Goal: Task Accomplishment & Management: Manage account settings

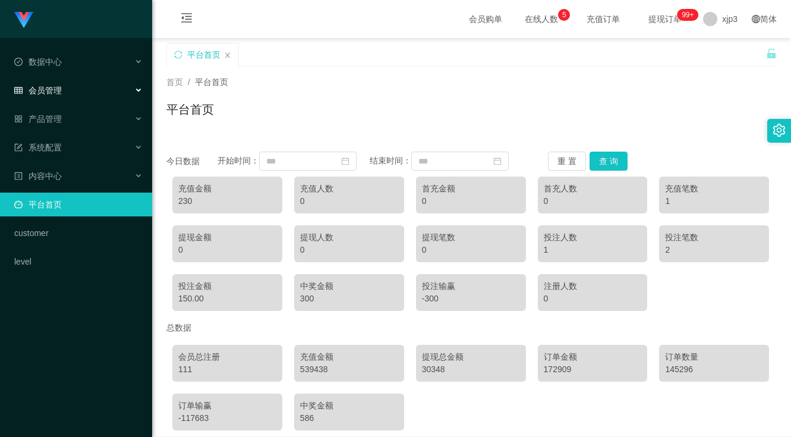
click at [74, 86] on div "会员管理" at bounding box center [76, 90] width 152 height 24
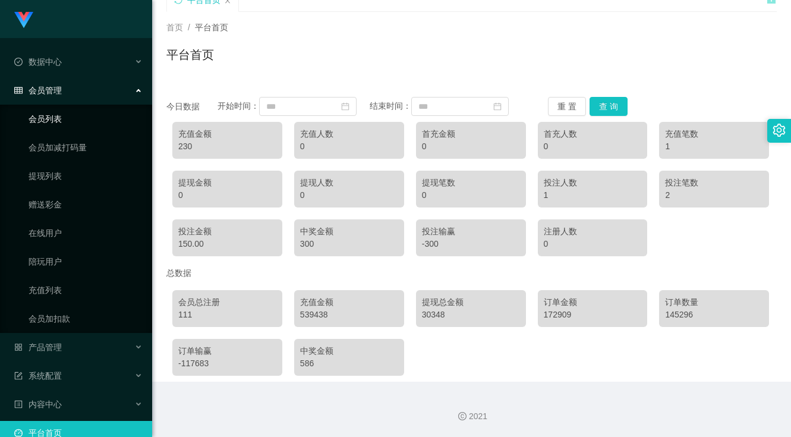
click at [68, 115] on link "会员列表" at bounding box center [86, 119] width 114 height 24
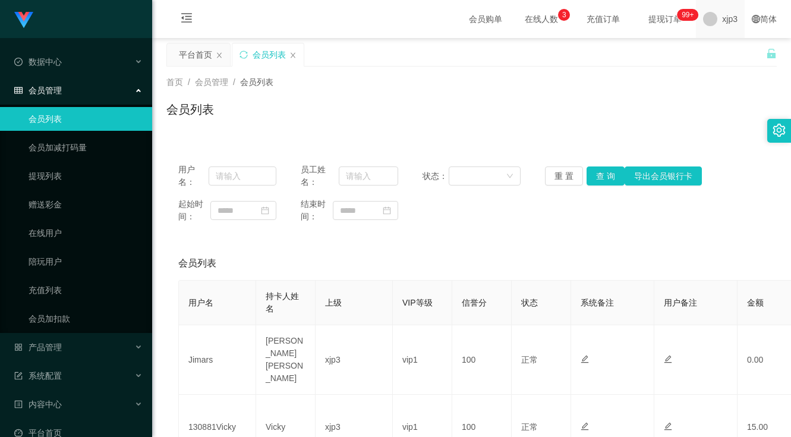
click at [723, 14] on span "xjp3" at bounding box center [729, 19] width 15 height 38
click at [722, 61] on li "退出登录" at bounding box center [731, 52] width 89 height 19
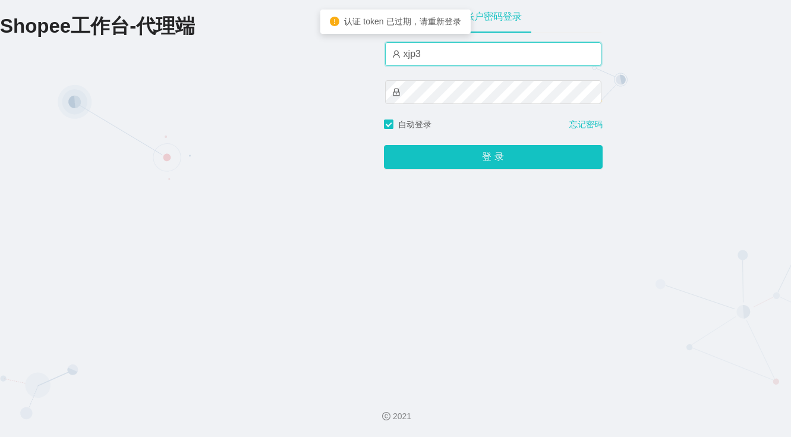
click at [454, 53] on input "xjp3" at bounding box center [493, 54] width 216 height 24
type input "xjp803"
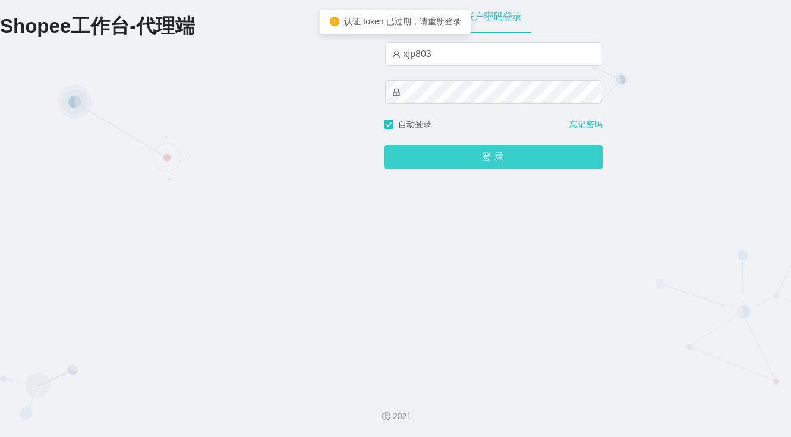
click at [474, 163] on button "登 录" at bounding box center [493, 157] width 219 height 24
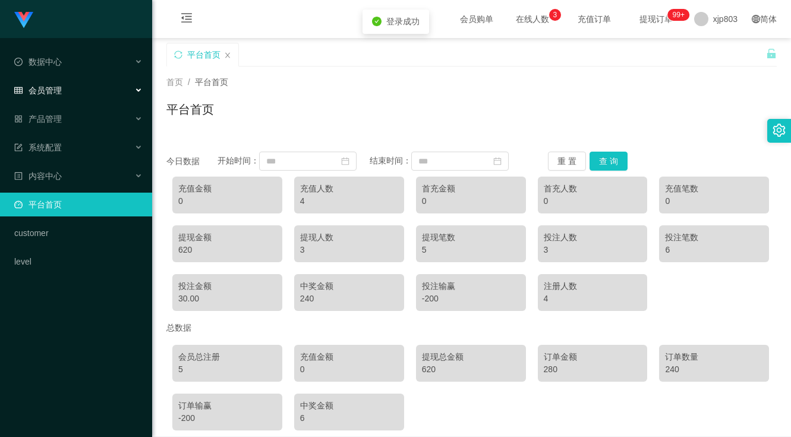
click at [58, 87] on span "会员管理" at bounding box center [38, 91] width 48 height 10
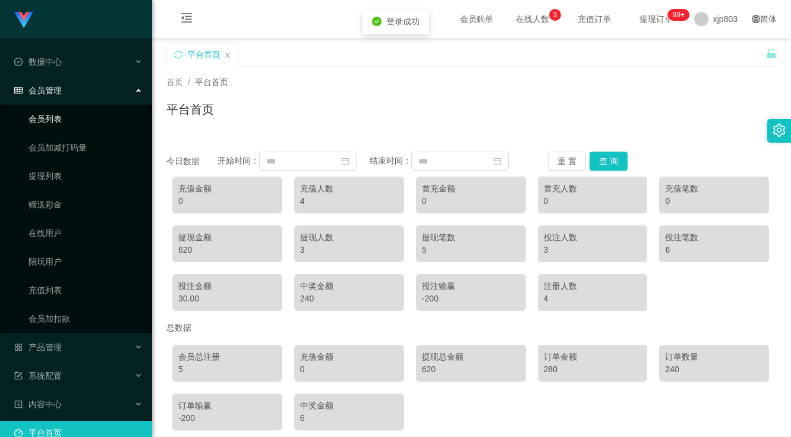
click at [63, 121] on link "会员列表" at bounding box center [86, 119] width 114 height 24
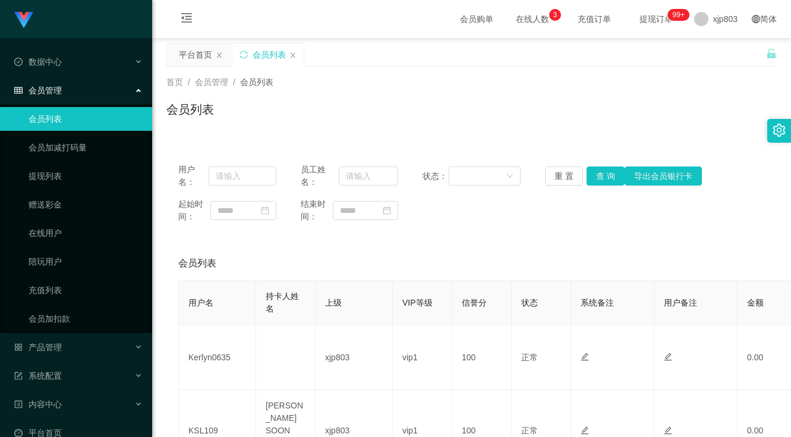
scroll to position [178, 0]
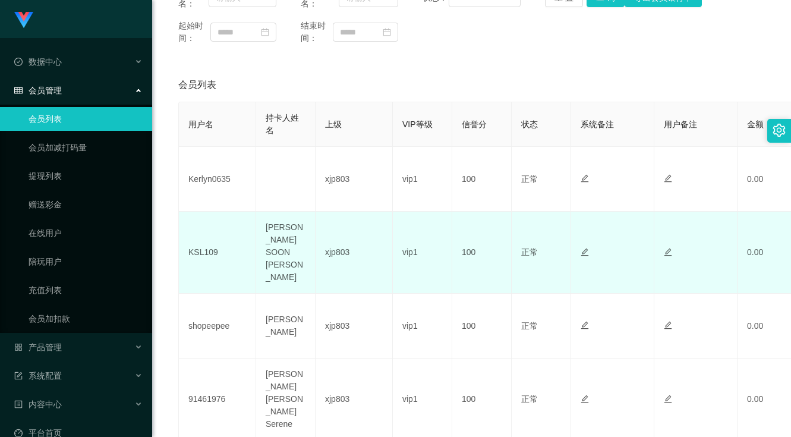
click at [206, 241] on td "KSL109" at bounding box center [217, 253] width 77 height 82
copy td "KSL109"
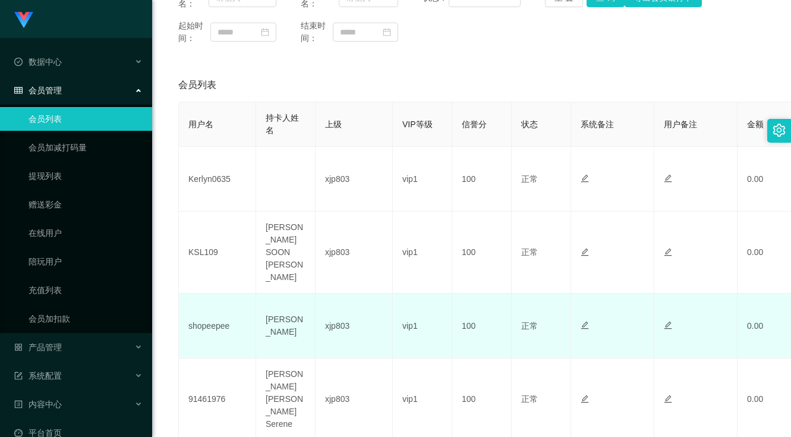
click at [208, 310] on td "shopeepee" at bounding box center [217, 326] width 77 height 65
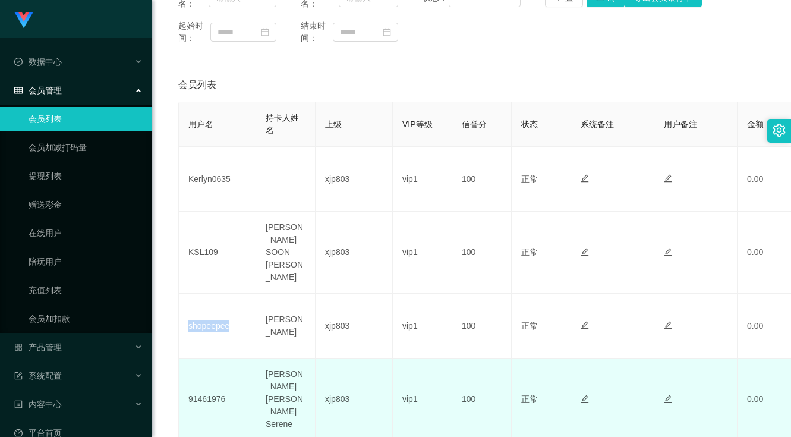
copy td "shopeepee"
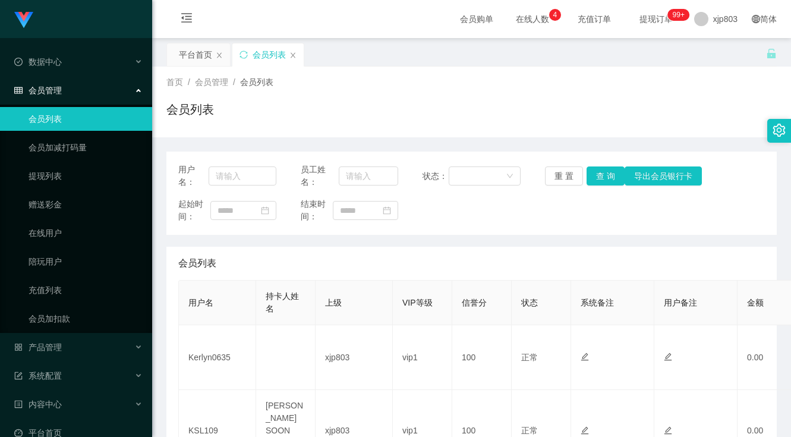
scroll to position [178, 0]
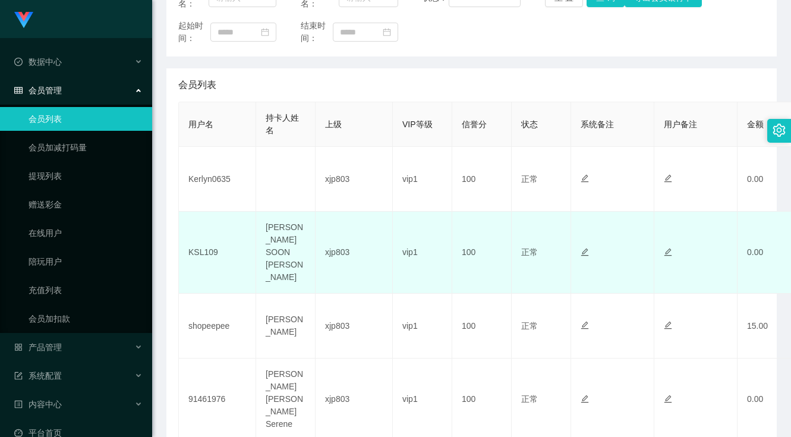
click at [463, 228] on td "100" at bounding box center [481, 253] width 59 height 82
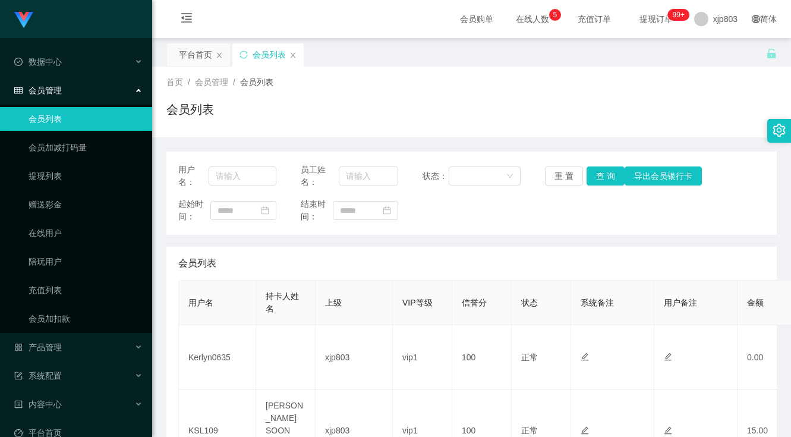
scroll to position [178, 0]
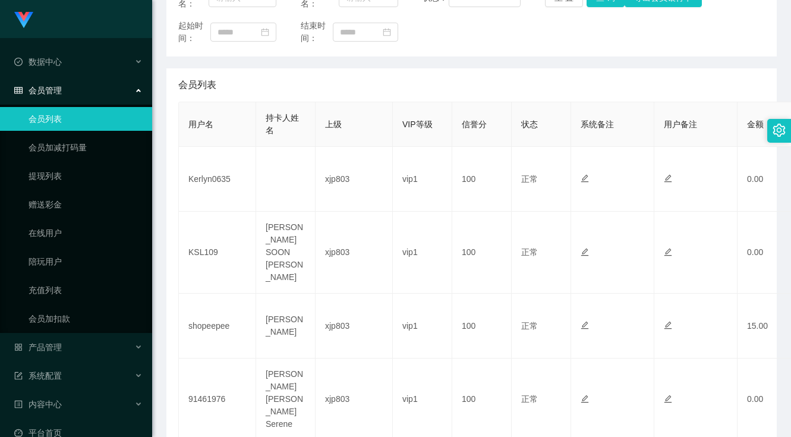
click at [452, 100] on div "会员列表" at bounding box center [471, 84] width 587 height 33
click at [467, 79] on div "会员列表" at bounding box center [471, 84] width 587 height 33
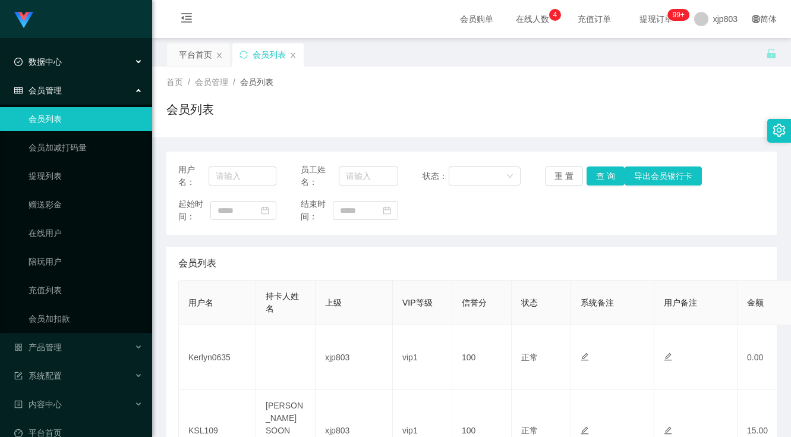
scroll to position [178, 0]
